Goal: Task Accomplishment & Management: Use online tool/utility

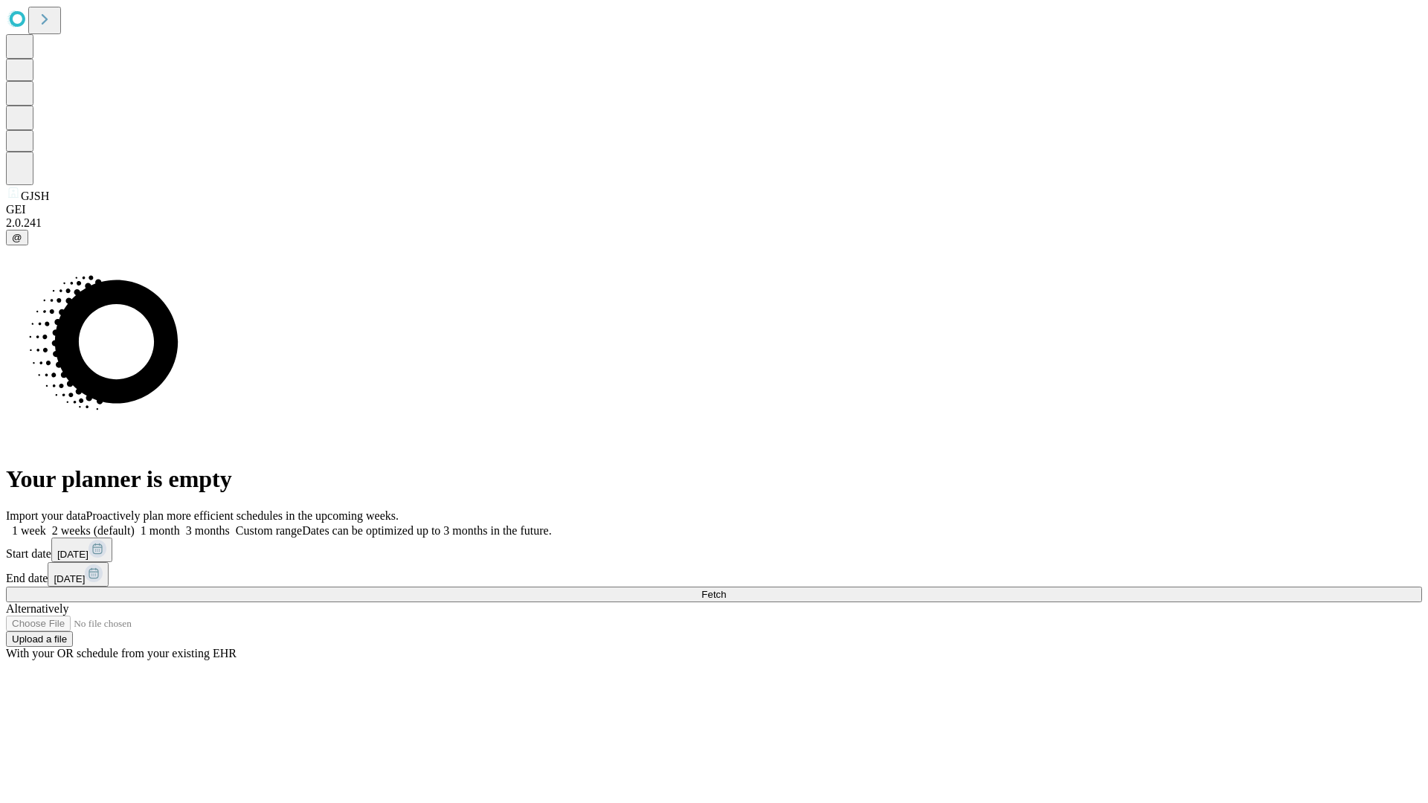
click at [726, 589] on span "Fetch" at bounding box center [713, 594] width 25 height 11
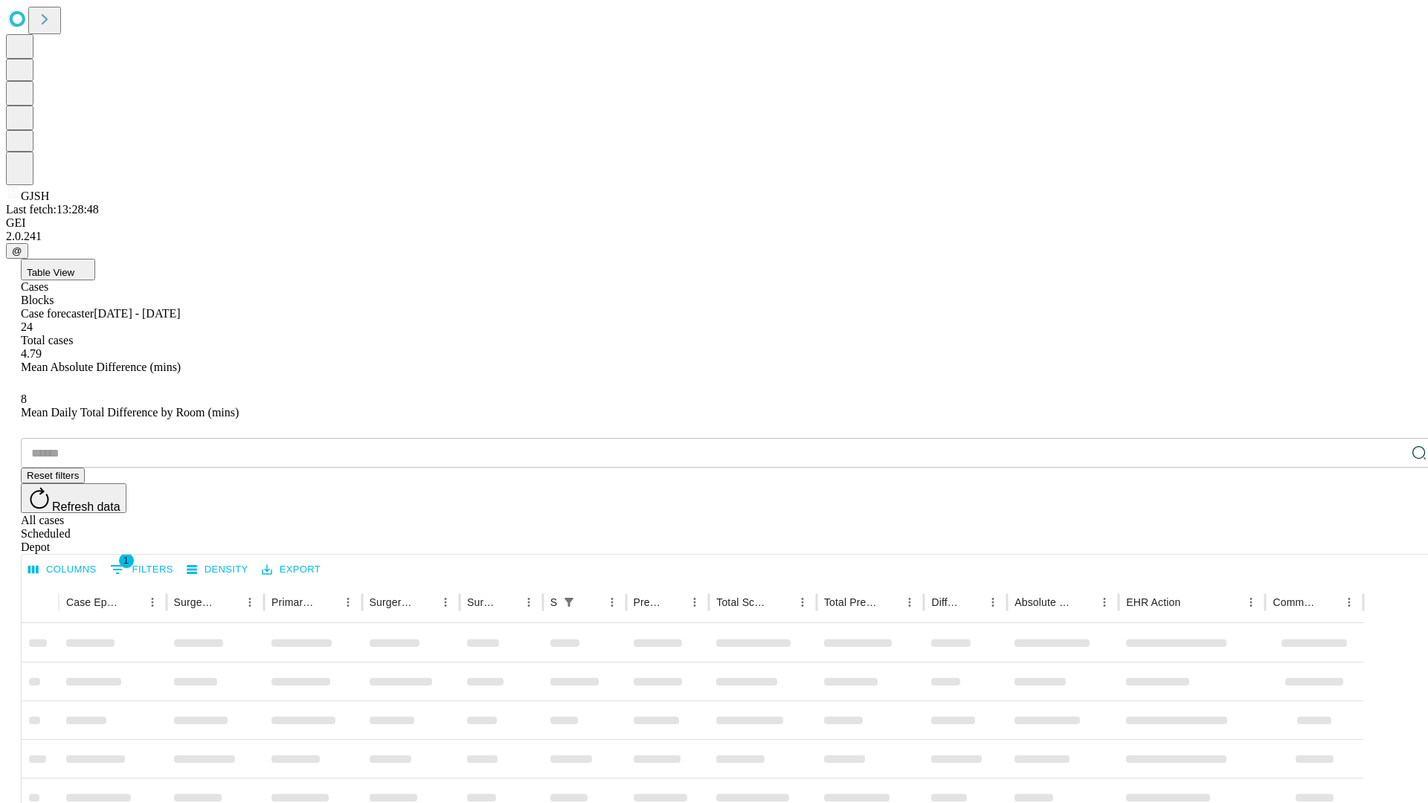
click at [1389, 541] on div "Depot" at bounding box center [729, 547] width 1416 height 13
